Goal: Transaction & Acquisition: Download file/media

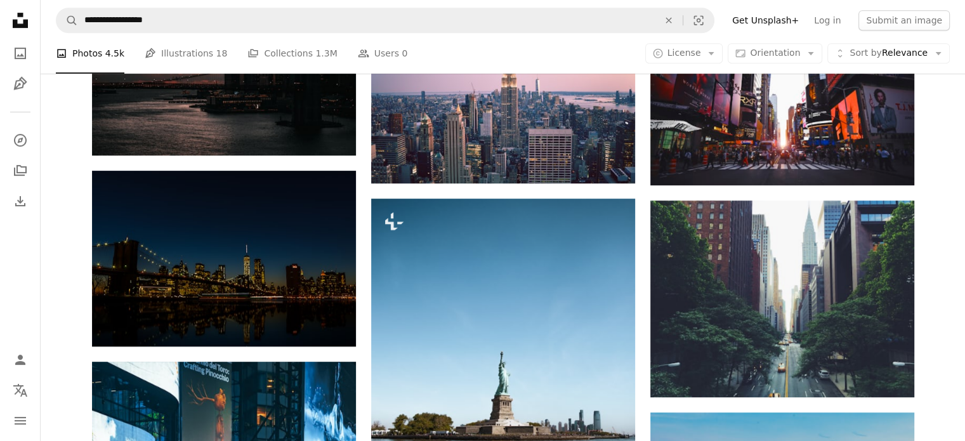
scroll to position [592, 0]
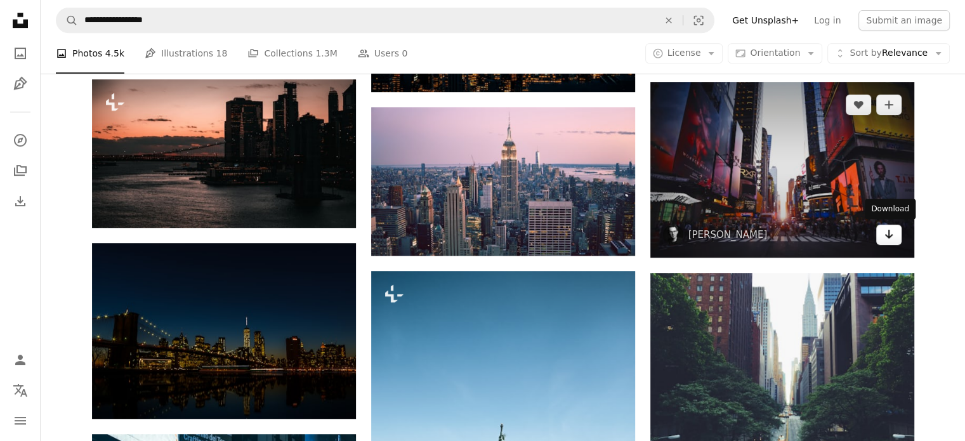
click at [881, 237] on link "Arrow pointing down" at bounding box center [888, 234] width 25 height 20
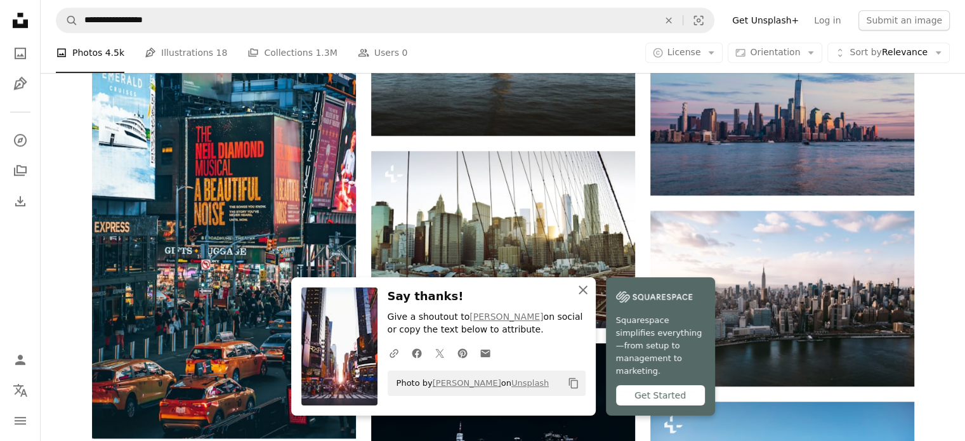
click at [576, 297] on icon "An X shape" at bounding box center [582, 289] width 15 height 15
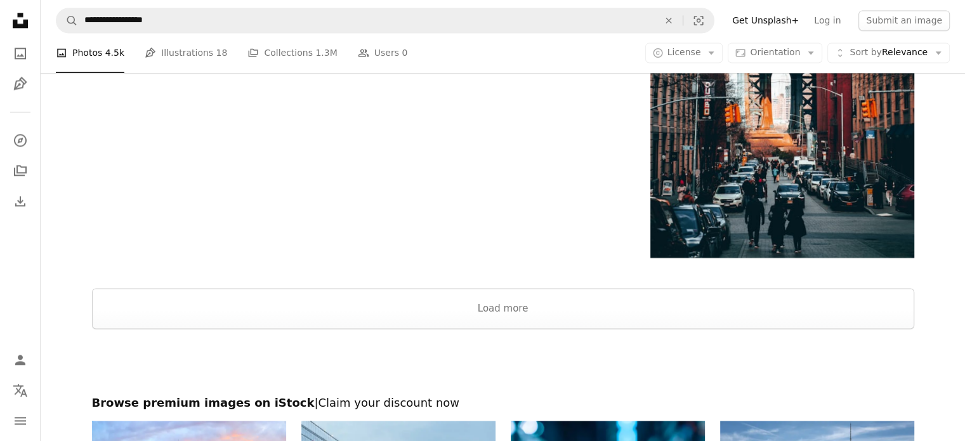
scroll to position [1860, 0]
click at [523, 304] on button "Load more" at bounding box center [503, 309] width 822 height 41
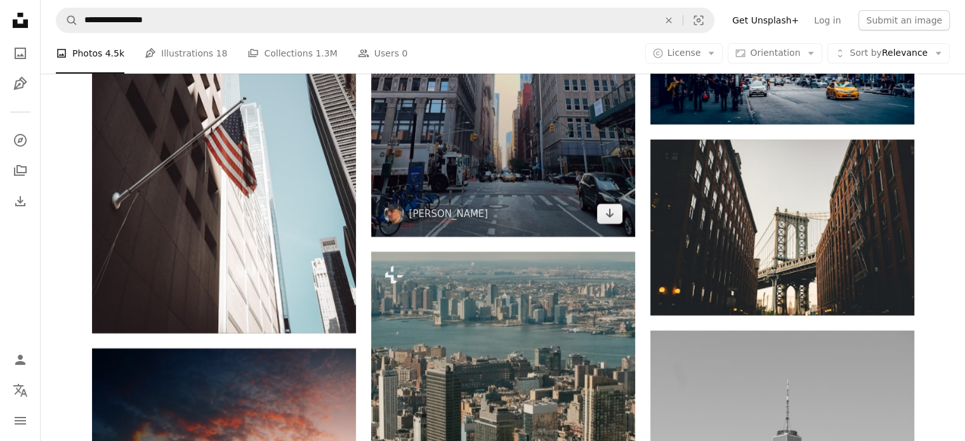
scroll to position [5115, 0]
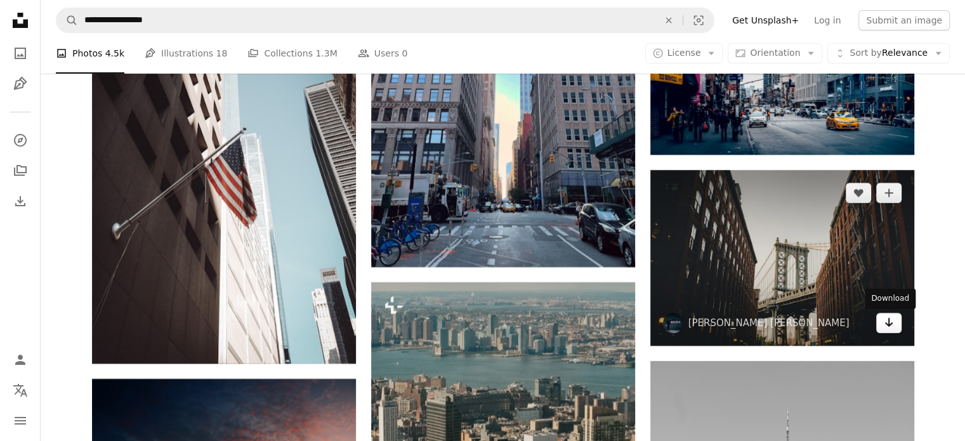
click at [878, 324] on link "Arrow pointing down" at bounding box center [888, 323] width 25 height 20
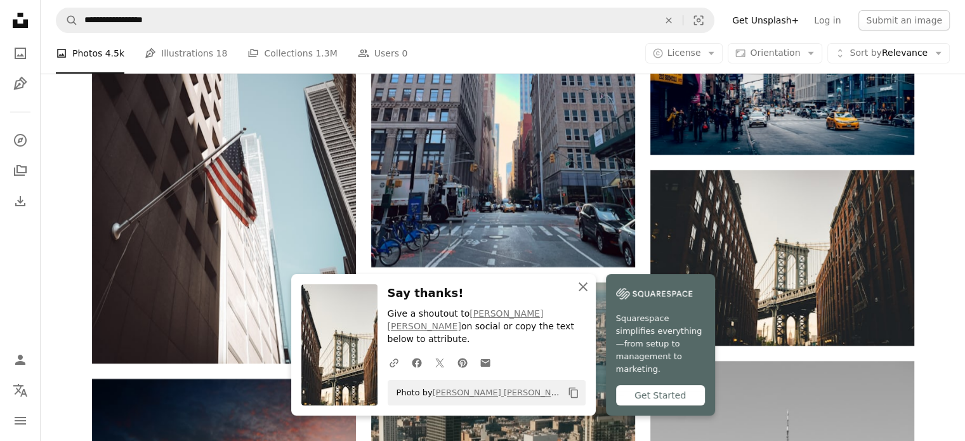
click at [580, 294] on icon "An X shape" at bounding box center [582, 286] width 15 height 15
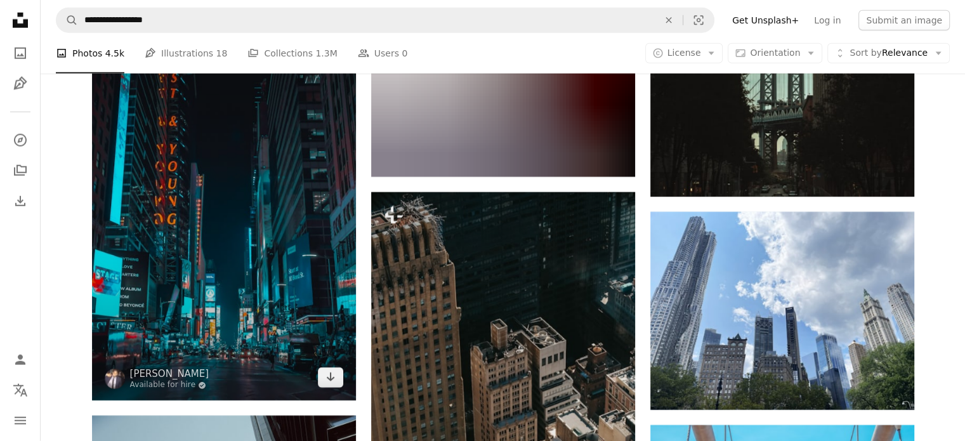
scroll to position [8328, 0]
